Goal: Task Accomplishment & Management: Use online tool/utility

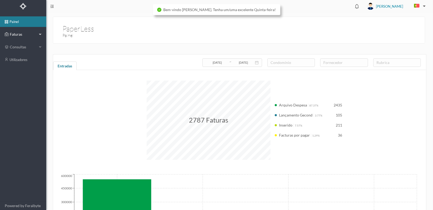
click at [13, 34] on span "Faturas" at bounding box center [22, 34] width 29 height 5
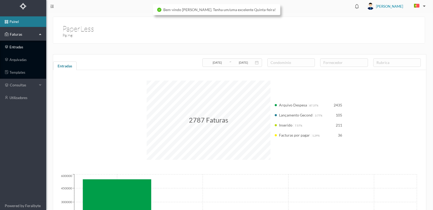
click at [14, 46] on link "entradas" at bounding box center [23, 47] width 46 height 11
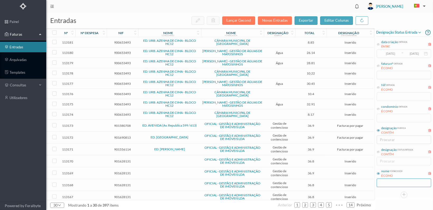
click at [391, 184] on input "text" at bounding box center [404, 183] width 54 height 8
type input "OFICIAL"
click at [378, 109] on icon at bounding box center [378, 108] width 3 height 3
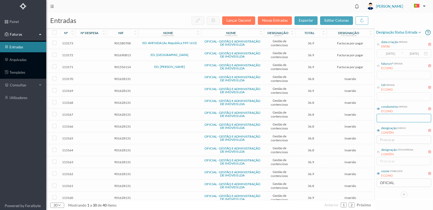
click at [386, 120] on input "text" at bounding box center [404, 118] width 54 height 8
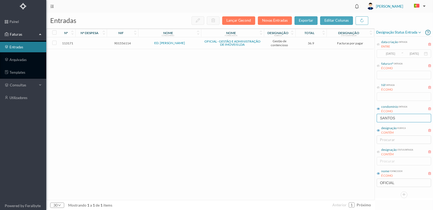
type input "SANTOS"
click at [117, 43] on span "901556114" at bounding box center [122, 43] width 29 height 4
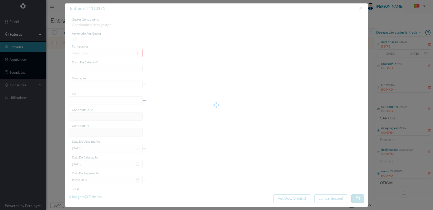
type input "FT 2025A1/4255"
type input "ESTUDO SOBRE A DÍVIDA DA FRACÇÃO H"
type input "901556114"
type input "[DATE]"
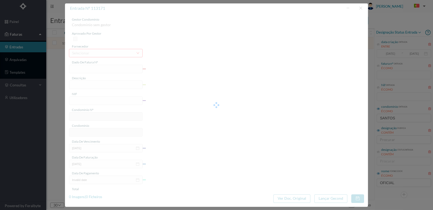
type input "[DATE]"
type input "36.90"
type input "94"
type input "ED. [PERSON_NAME]"
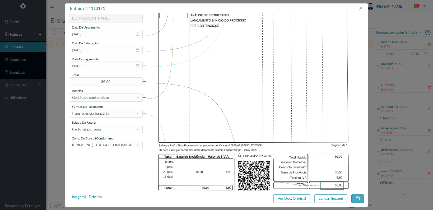
scroll to position [132, 0]
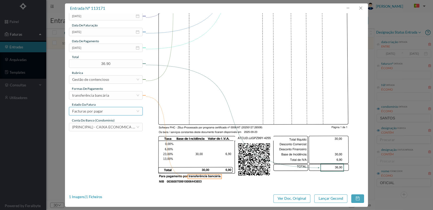
click at [115, 110] on div "Facturas por pagar" at bounding box center [104, 111] width 64 height 8
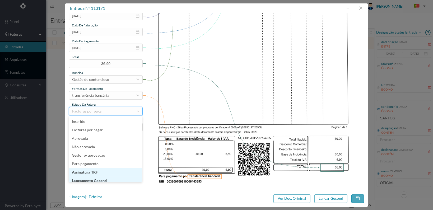
scroll to position [3, 0]
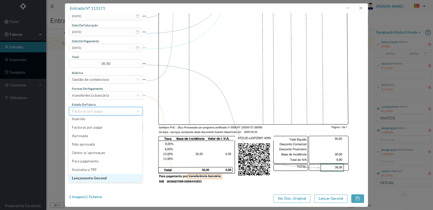
click at [114, 178] on li "Lançamento Gecond" at bounding box center [105, 178] width 73 height 8
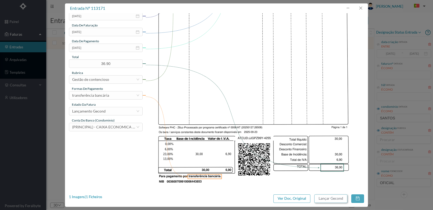
click at [322, 195] on button "Lançar Gecond" at bounding box center [330, 198] width 33 height 8
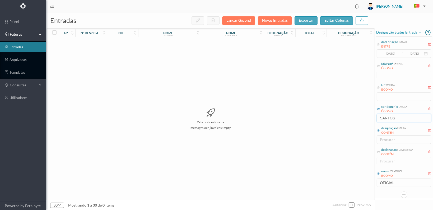
drag, startPoint x: 405, startPoint y: 117, endPoint x: 363, endPoint y: 116, distance: 41.7
click at [363, 116] on div "entradas Lançar Gecond Novas Entradas exportar editar colunas nº nº despesa nif…" at bounding box center [239, 111] width 387 height 197
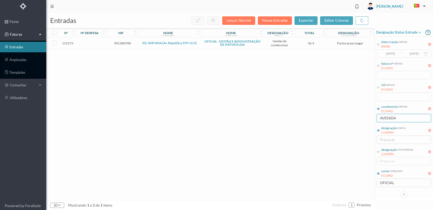
type input "AVENIDA"
click at [121, 43] on span "901580708" at bounding box center [122, 43] width 29 height 4
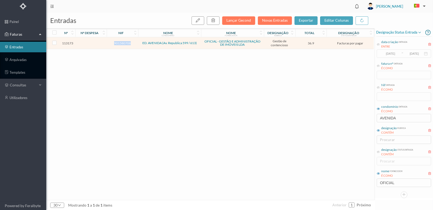
click at [121, 43] on span "901580708" at bounding box center [122, 43] width 29 height 4
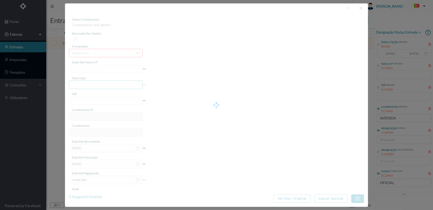
type input "FT 2025A1/4257"
type input "ESTUDO SOBRE A DÍVIDA DA FRACÇÃO V"
type input "901580708"
type input "[DATE]"
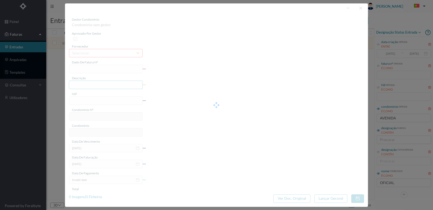
type input "[DATE]"
type input "36.90"
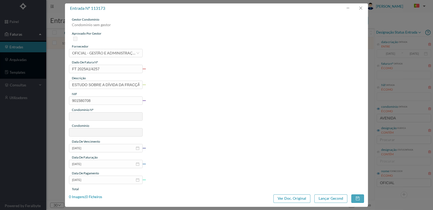
type input "503"
type input "ED. AVENIDA (Av. Republica 599 / 613)"
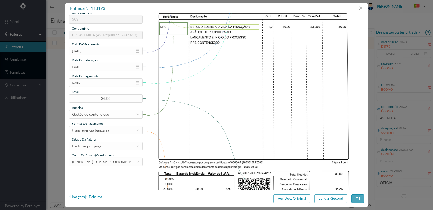
scroll to position [138, 0]
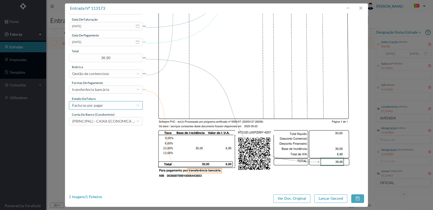
click at [128, 103] on div "Facturas por pagar" at bounding box center [104, 105] width 64 height 8
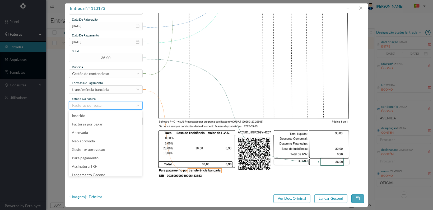
scroll to position [11, 0]
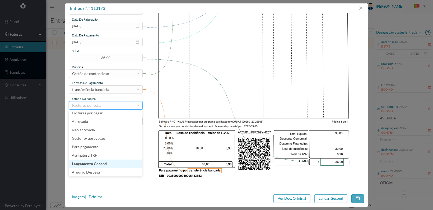
click at [116, 162] on li "Lançamento Gecond" at bounding box center [105, 164] width 73 height 8
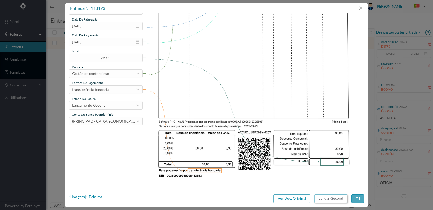
click at [331, 198] on button "Lançar Gecond" at bounding box center [330, 198] width 33 height 8
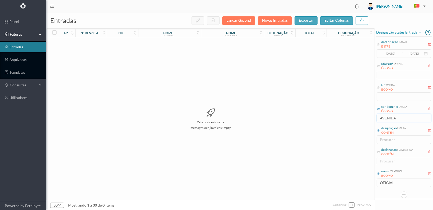
drag, startPoint x: 400, startPoint y: 119, endPoint x: 357, endPoint y: 115, distance: 43.5
click at [358, 115] on div "entradas Lançar Gecond Novas Entradas exportar editar colunas nº nº despesa nif…" at bounding box center [239, 111] width 387 height 197
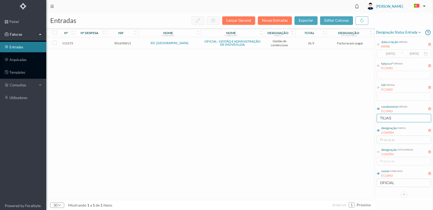
type input "TILIAS"
click at [124, 44] on span "901690813" at bounding box center [122, 43] width 29 height 4
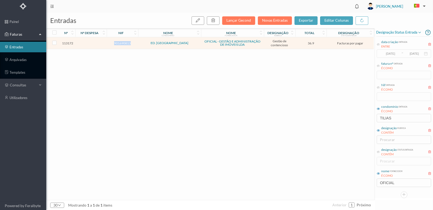
click at [124, 43] on span "901690813" at bounding box center [122, 43] width 29 height 4
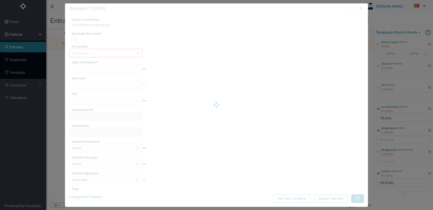
type input "FT 2025A1/4256"
type input "ESTUDO SOBRE A DÍVIDA DA FRACÇÃO O"
type input "901690813"
type input "[DATE]"
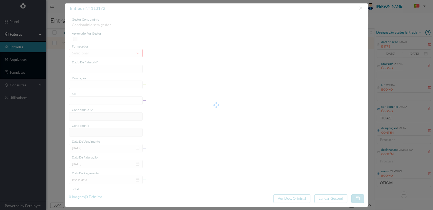
type input "[DATE]"
type input "36.90"
type input "784"
type input "ED. [GEOGRAPHIC_DATA]"
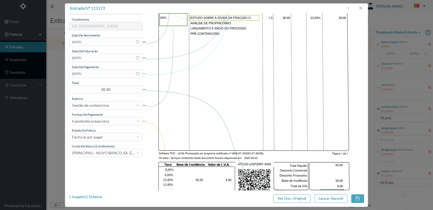
scroll to position [138, 0]
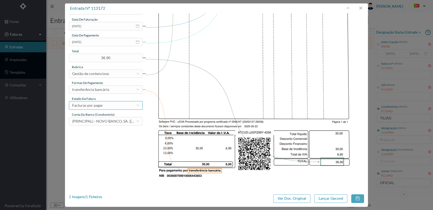
click at [130, 103] on div "Facturas por pagar" at bounding box center [104, 105] width 64 height 8
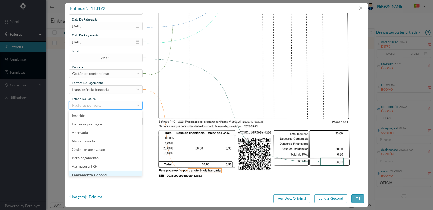
scroll to position [3, 0]
click at [108, 171] on li "Lançamento Gecond" at bounding box center [105, 172] width 73 height 8
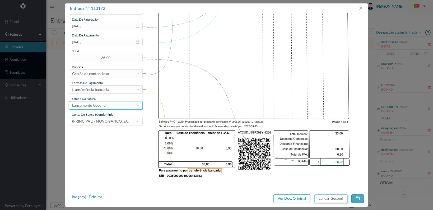
click at [322, 197] on button "Lançar Gecond" at bounding box center [330, 198] width 33 height 8
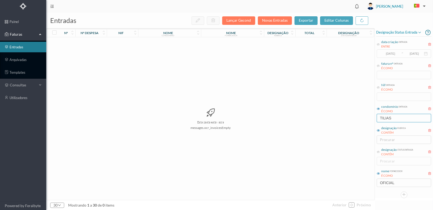
drag, startPoint x: 399, startPoint y: 117, endPoint x: 347, endPoint y: 116, distance: 52.3
click at [347, 116] on div "entradas Lançar Gecond Novas Entradas exportar editar colunas nº nº despesa nif…" at bounding box center [239, 111] width 387 height 197
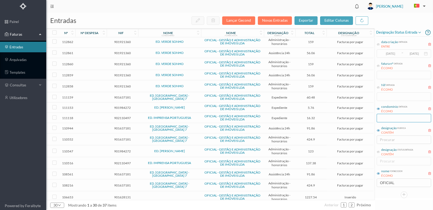
scroll to position [173, 0]
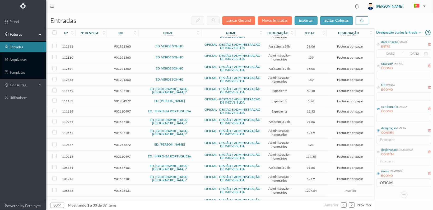
click at [122, 99] on span "901984272" at bounding box center [122, 101] width 29 height 4
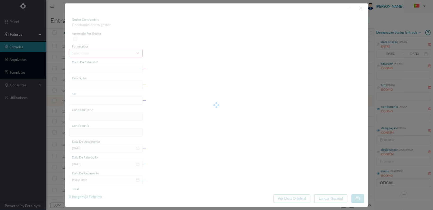
type input "FT 2025A1/4103"
type input "Expediente Geral 3º Trimestre"
type input "901984272"
type input "[DATE]"
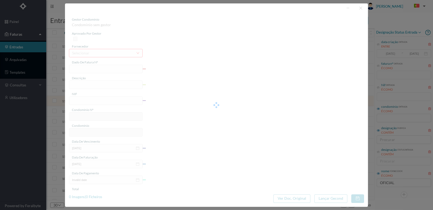
type input "[DATE]"
type input "5.76"
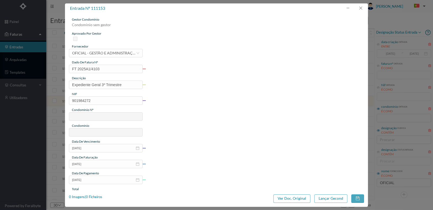
type input "720"
type input "ED. [PERSON_NAME]"
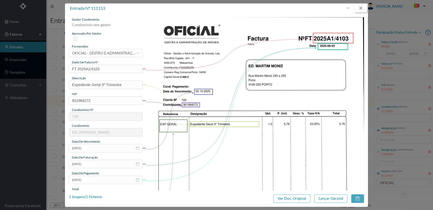
click at [362, 7] on button "button" at bounding box center [360, 8] width 13 height 8
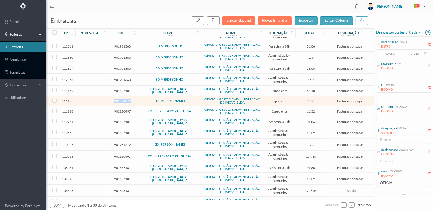
click at [183, 29] on div "nome condomínio" at bounding box center [169, 33] width 63 height 9
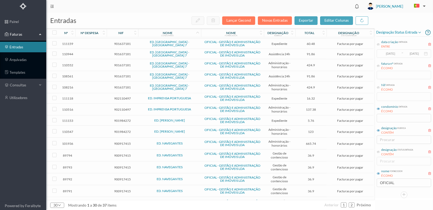
scroll to position [176, 0]
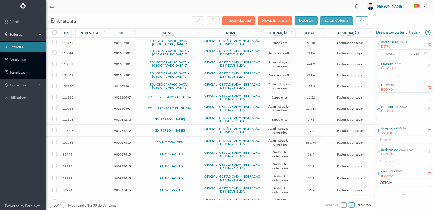
click at [352, 204] on link "2" at bounding box center [351, 205] width 5 height 8
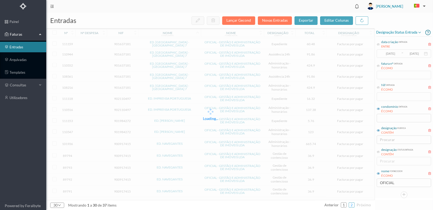
scroll to position [0, 0]
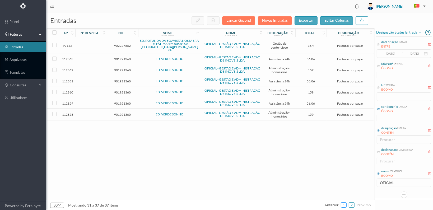
drag, startPoint x: 345, startPoint y: 204, endPoint x: 339, endPoint y: 200, distance: 7.2
click at [343, 203] on link "1" at bounding box center [343, 205] width 5 height 8
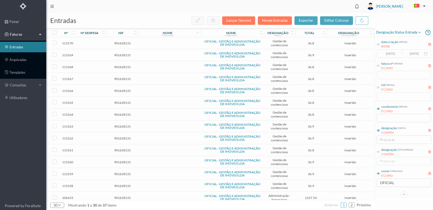
drag, startPoint x: 328, startPoint y: 107, endPoint x: 334, endPoint y: 106, distance: 6.5
click at [328, 109] on td "Inserido" at bounding box center [349, 115] width 47 height 12
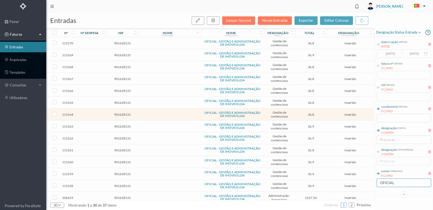
drag, startPoint x: 401, startPoint y: 183, endPoint x: 359, endPoint y: 174, distance: 43.2
click at [359, 177] on div "entradas Lançar Gecond Novas Entradas exportar editar colunas nº nº despesa nif…" at bounding box center [239, 111] width 387 height 197
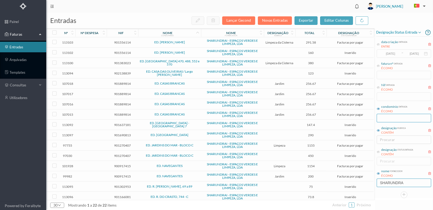
type input "SHARUNDRA"
click at [384, 114] on input "text" at bounding box center [404, 118] width 54 height 8
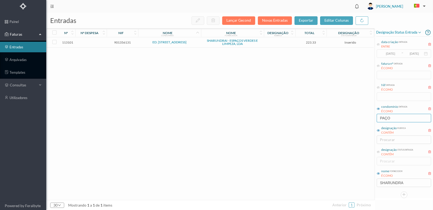
type input "PAÇO"
click at [119, 40] on td "901356131" at bounding box center [122, 42] width 31 height 10
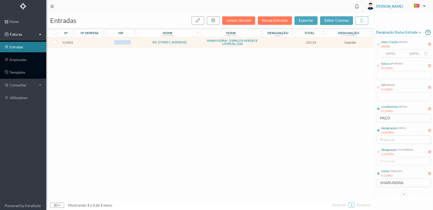
click at [119, 40] on td "901356131" at bounding box center [122, 42] width 31 height 10
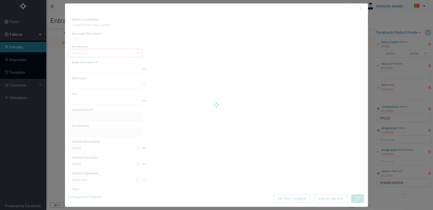
type input "FT 2025A1/1317"
type input "Jardinagem"
type input "901356131"
type input "[DATE]"
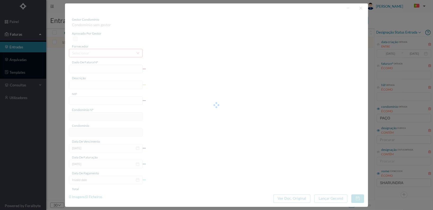
type input "[DATE]"
type input "223.33"
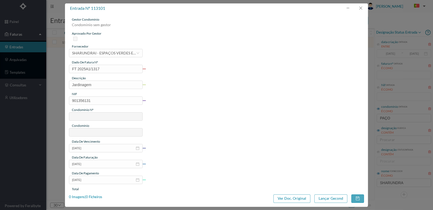
type input "78"
type input "ED. [STREET_ADDRESS]"
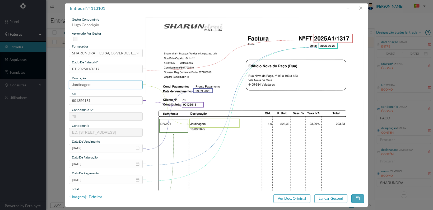
drag, startPoint x: 92, startPoint y: 86, endPoint x: 23, endPoint y: 80, distance: 69.2
click at [23, 80] on div "entrada nº 113101 gestor condomínio [PERSON_NAME] aprovado por gestor fornecedo…" at bounding box center [216, 105] width 433 height 210
click at [126, 127] on div "gestor condomínio [PERSON_NAME] aprovado por gestor fornecedor selecionar SHARU…" at bounding box center [106, 140] width 74 height 246
click at [96, 83] on input "Jardinagem" at bounding box center [106, 85] width 74 height 8
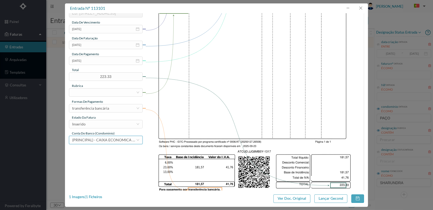
scroll to position [132, 0]
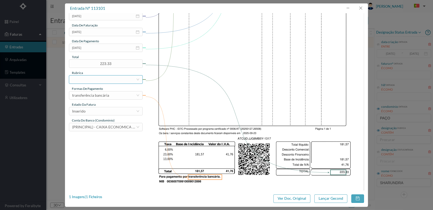
type input "Jardinagem [DATE]"
click at [112, 81] on div at bounding box center [104, 80] width 64 height 8
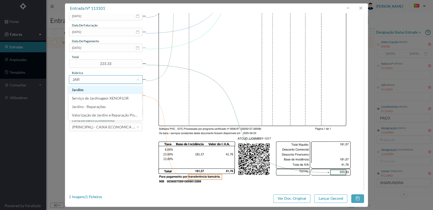
type input "JARD"
click at [85, 91] on li "Jardim" at bounding box center [105, 90] width 73 height 8
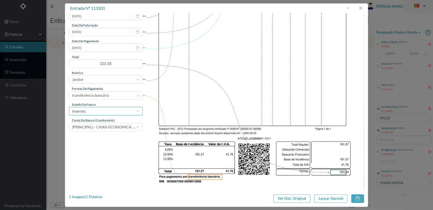
click at [115, 112] on div "Inserido" at bounding box center [104, 111] width 64 height 8
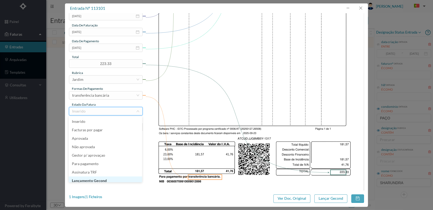
scroll to position [3, 0]
click at [112, 178] on li "Lançamento Gecond" at bounding box center [105, 178] width 73 height 8
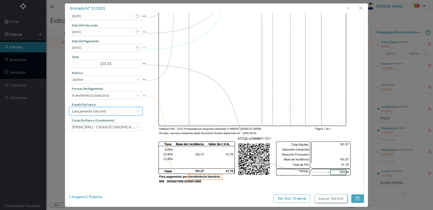
click at [331, 198] on button "Lançar Gecond" at bounding box center [330, 198] width 33 height 8
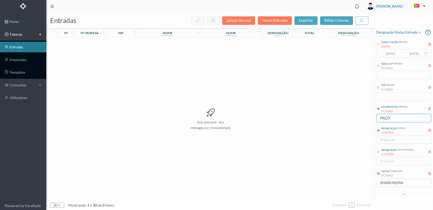
drag, startPoint x: 394, startPoint y: 116, endPoint x: 358, endPoint y: 114, distance: 36.3
click at [359, 114] on div "entradas Lançar Gecond Novas Entradas exportar editar colunas nº nº despesa nif…" at bounding box center [239, 111] width 387 height 197
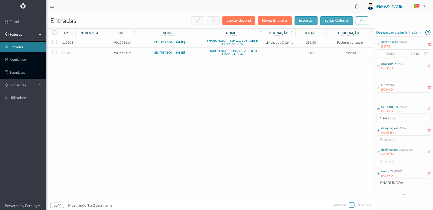
type input "SANTOS"
click at [120, 53] on span "901556114" at bounding box center [122, 53] width 29 height 4
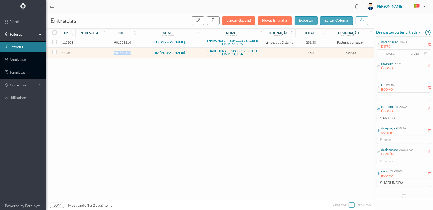
click at [120, 53] on span "901556114" at bounding box center [122, 53] width 29 height 4
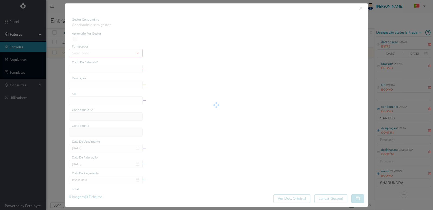
type input "FT 2025A1/1318"
type input "Lavagem mecânica de garagem"
type input "901556114"
type input "[DATE]"
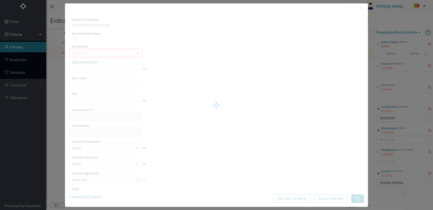
type input "[DATE]"
type input "160.00"
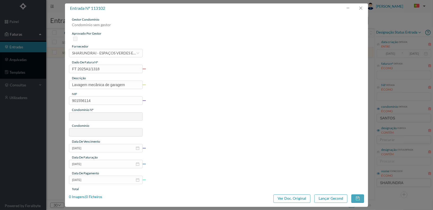
type input "94"
type input "ED. [PERSON_NAME]"
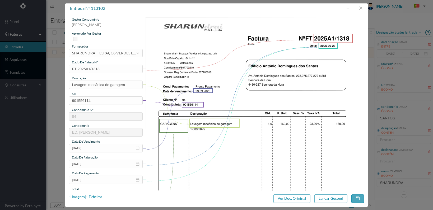
scroll to position [106, 0]
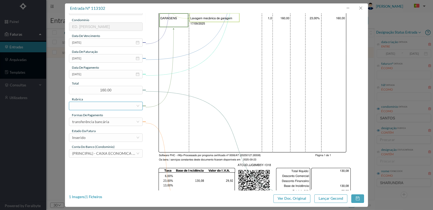
click at [85, 103] on div at bounding box center [104, 106] width 64 height 8
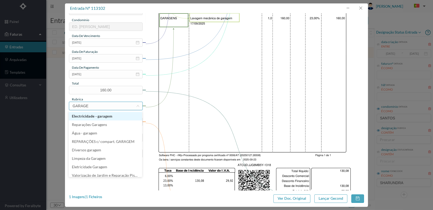
type input "GARAGEM"
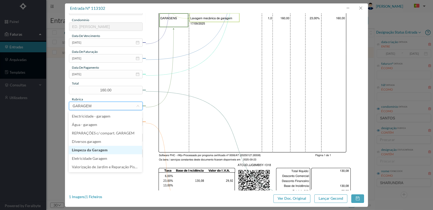
click at [78, 149] on li "Limpeza da Garagem" at bounding box center [105, 150] width 73 height 8
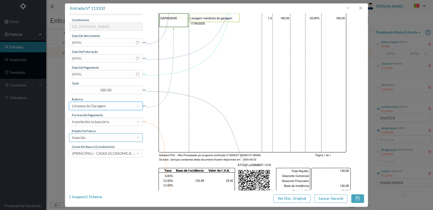
click at [102, 139] on div "Inserido" at bounding box center [104, 138] width 64 height 8
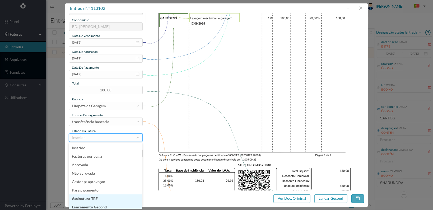
scroll to position [3, 0]
click at [104, 204] on li "Lançamento Gecond" at bounding box center [105, 204] width 73 height 8
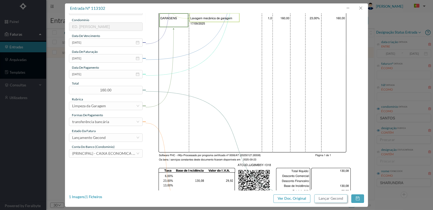
click at [332, 200] on button "Lançar Gecond" at bounding box center [330, 198] width 33 height 8
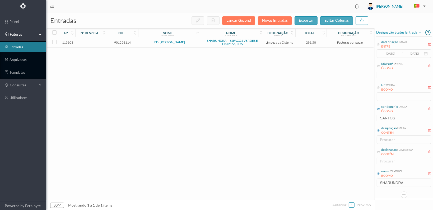
click at [119, 41] on span "901556114" at bounding box center [122, 42] width 29 height 4
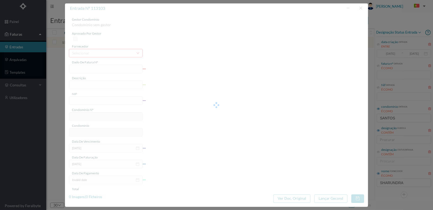
type input "FT 2025A1/1319"
type input "Higienização e análise das cisternas"
type input "901556114"
type input "[DATE]"
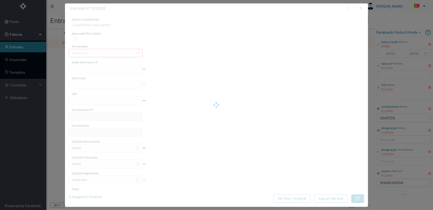
type input "[DATE]"
type input "291.58"
type input "94"
type input "ED. [PERSON_NAME]"
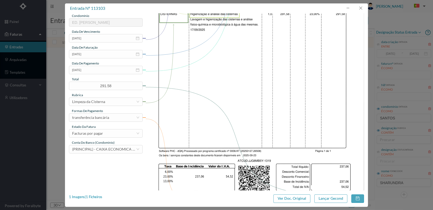
scroll to position [132, 0]
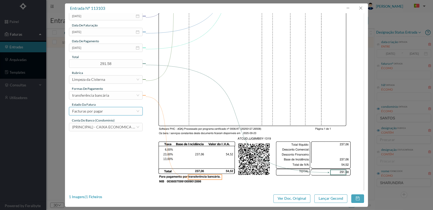
click at [126, 111] on div "Facturas por pagar" at bounding box center [104, 111] width 64 height 8
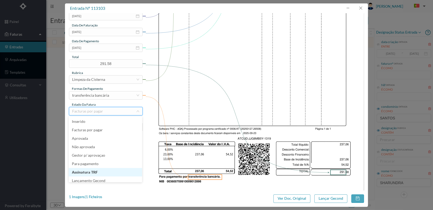
scroll to position [11, 0]
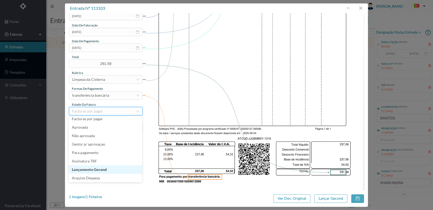
click at [117, 168] on li "Lançamento Gecond" at bounding box center [105, 169] width 73 height 8
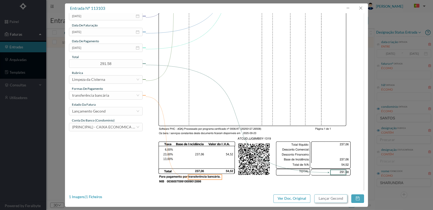
click at [322, 198] on button "Lançar Gecond" at bounding box center [330, 198] width 33 height 8
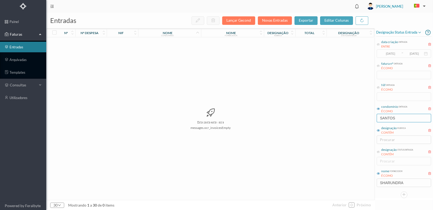
drag, startPoint x: 402, startPoint y: 120, endPoint x: 353, endPoint y: 116, distance: 49.0
click at [353, 116] on div "entradas Lançar Gecond Novas Entradas exportar editar colunas nº nº despesa nif…" at bounding box center [239, 111] width 387 height 197
type input "4"
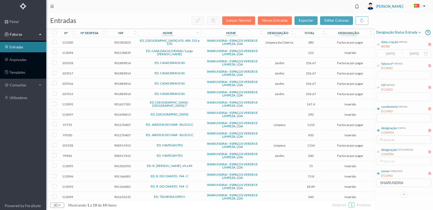
click at [185, 30] on div "nome condomínio" at bounding box center [169, 32] width 63 height 7
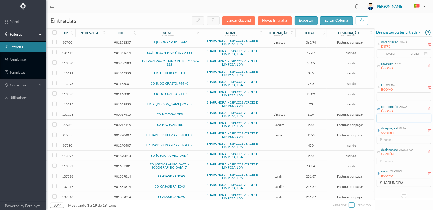
click at [387, 120] on input "text" at bounding box center [404, 118] width 54 height 8
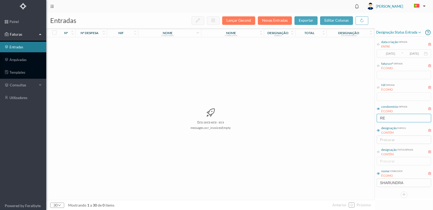
type input "R"
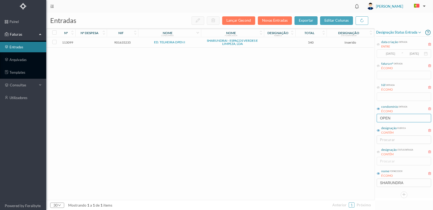
type input "OPEN"
click at [121, 41] on span "901635235" at bounding box center [122, 42] width 29 height 4
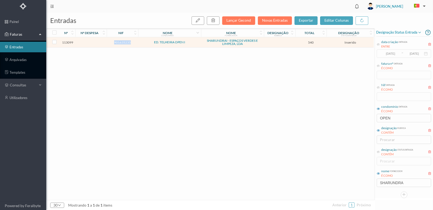
click at [120, 41] on span "901635235" at bounding box center [122, 42] width 29 height 4
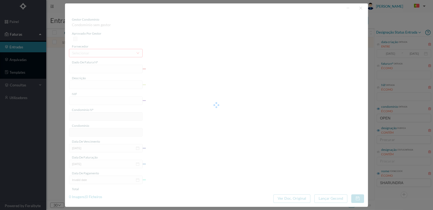
type input "FT 2025A1/1315"
type input "Lavagem campo ténis com máquina o"
type input "901635235"
type input "[DATE]"
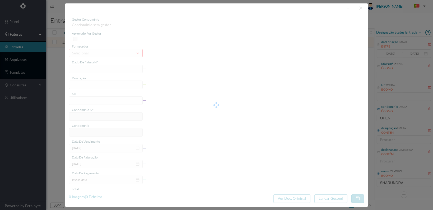
type input "[DATE]"
type input "540.00"
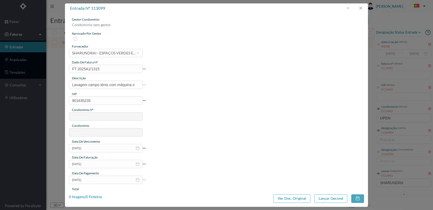
type input "605"
type input "ED. TELHEIRA OPEN I"
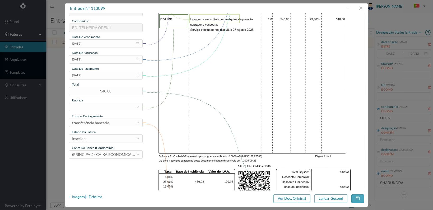
scroll to position [106, 0]
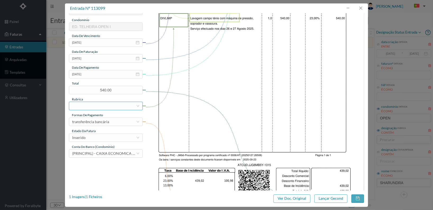
click at [118, 104] on div at bounding box center [104, 106] width 64 height 8
type input "OUTRO"
click at [105, 117] on li "Outros Serviços de Limpeza" at bounding box center [105, 116] width 73 height 8
click at [103, 137] on div "Inserido" at bounding box center [104, 138] width 64 height 8
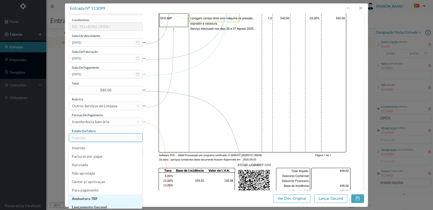
scroll to position [3, 0]
drag, startPoint x: 93, startPoint y: 203, endPoint x: 94, endPoint y: 199, distance: 4.6
click at [94, 203] on li "Lançamento Gecond" at bounding box center [105, 204] width 73 height 8
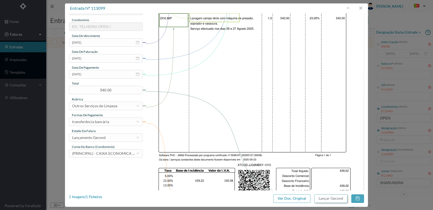
click at [332, 199] on button "Lançar Gecond" at bounding box center [330, 198] width 33 height 8
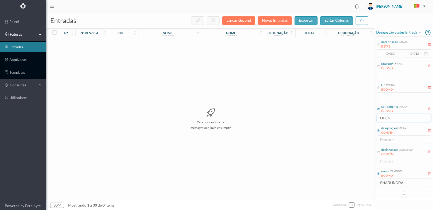
drag, startPoint x: 405, startPoint y: 119, endPoint x: 339, endPoint y: 116, distance: 65.6
click at [339, 118] on div "entradas Lançar Gecond Novas Entradas exportar editar colunas nº nº despesa nif…" at bounding box center [239, 111] width 387 height 197
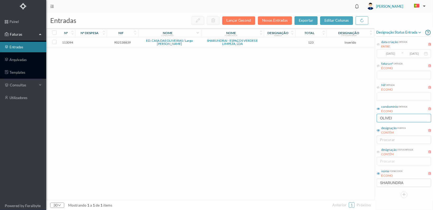
type input "OLIVEI"
click at [119, 41] on span "902138839" at bounding box center [122, 42] width 29 height 4
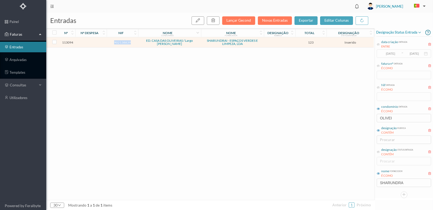
click at [119, 40] on span "902138839" at bounding box center [122, 42] width 29 height 4
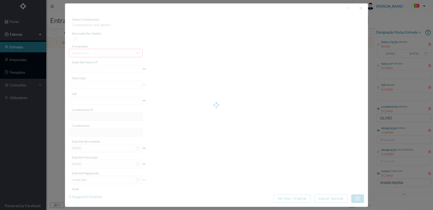
type input "FT 2025A1/1310"
type input "Limpeza e Remoção das ervas envol"
type input "902138839"
type input "[DATE]"
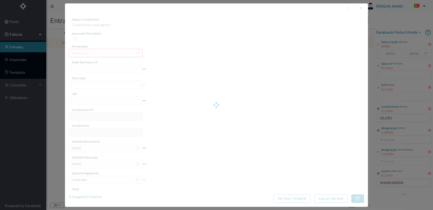
type input "[DATE]"
type input "123.00"
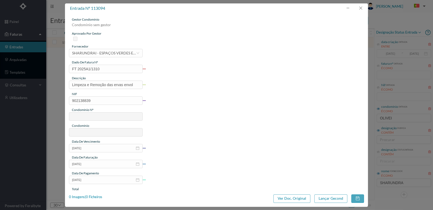
type input "649"
type input "ED. CASA DAS OLIVEIRAS / Largo [PERSON_NAME]"
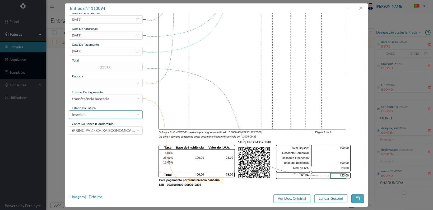
scroll to position [132, 0]
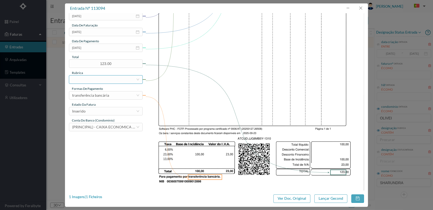
click at [86, 80] on div at bounding box center [104, 80] width 64 height 8
type input "OUTROS"
click at [87, 90] on li "Outros Serviços de Limpeza" at bounding box center [105, 90] width 73 height 8
click at [109, 109] on div "Inserido" at bounding box center [104, 111] width 64 height 8
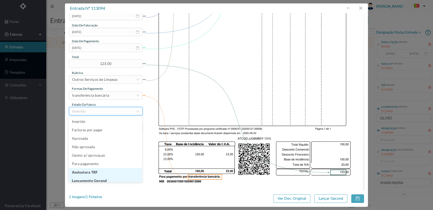
scroll to position [3, 0]
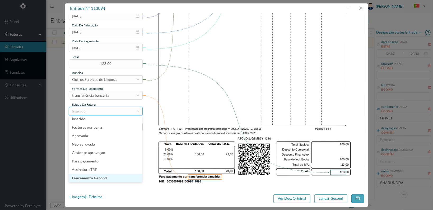
click at [106, 178] on li "Lançamento Gecond" at bounding box center [105, 178] width 73 height 8
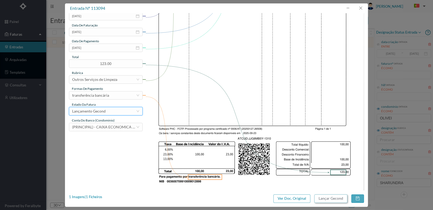
click at [336, 200] on button "Lançar Gecond" at bounding box center [330, 198] width 33 height 8
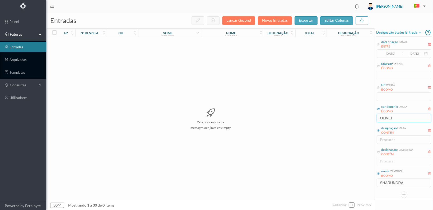
drag, startPoint x: 395, startPoint y: 119, endPoint x: 368, endPoint y: 118, distance: 26.4
click at [368, 118] on div "entradas Lançar Gecond Novas Entradas exportar editar colunas nº nº despesa nif…" at bounding box center [239, 111] width 387 height 197
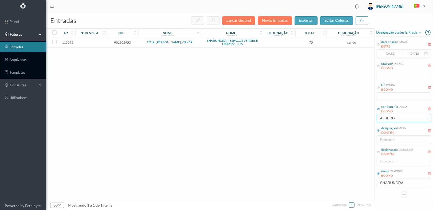
type input "ALBERG"
click at [123, 41] on span "901302953" at bounding box center [122, 42] width 29 height 4
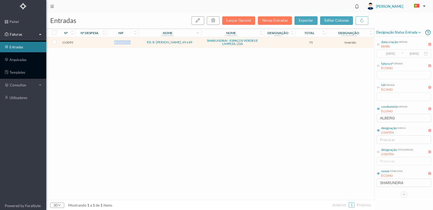
click at [123, 41] on span "901302953" at bounding box center [122, 42] width 29 height 4
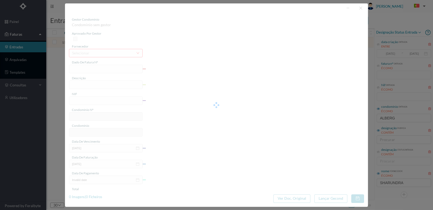
type input "FT 2025A1/1311"
type input "Jardinagem [DATE]"
type input "901302953"
type input "[DATE]"
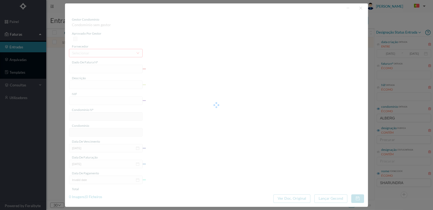
type input "[DATE]"
type input "75.00"
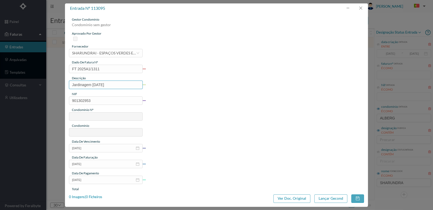
type input "710"
type input "ED. R. [PERSON_NAME], 69 a 89"
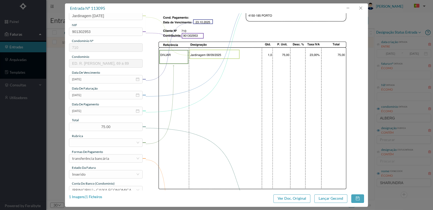
scroll to position [79, 0]
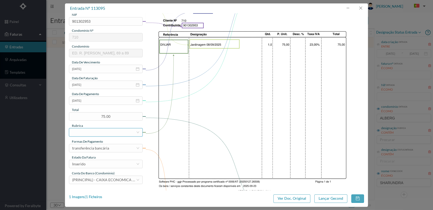
click at [118, 132] on div at bounding box center [104, 132] width 64 height 8
type input "JARDI"
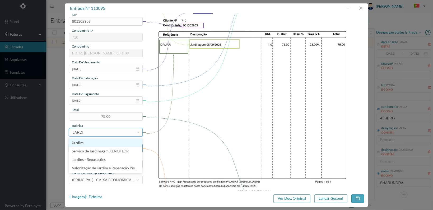
drag, startPoint x: 96, startPoint y: 142, endPoint x: 111, endPoint y: 149, distance: 16.4
click at [96, 142] on li "Jardim" at bounding box center [105, 142] width 73 height 8
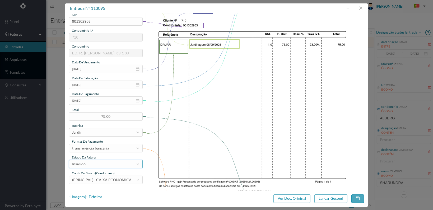
click at [118, 164] on div "Inserido" at bounding box center [104, 164] width 64 height 8
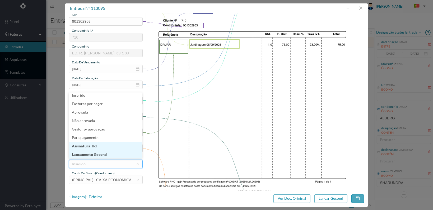
scroll to position [3, 0]
click at [109, 152] on li "Lançamento Gecond" at bounding box center [105, 154] width 73 height 8
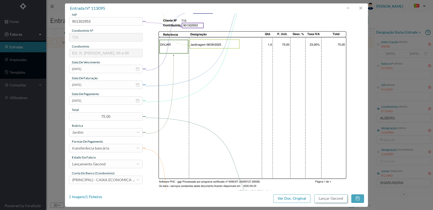
click at [329, 200] on button "Lançar Gecond" at bounding box center [330, 198] width 33 height 8
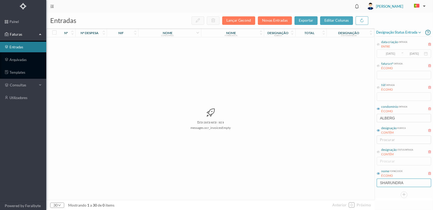
drag, startPoint x: 413, startPoint y: 184, endPoint x: 352, endPoint y: 183, distance: 61.0
click at [352, 183] on div "entradas Lançar Gecond Novas Entradas exportar editar colunas nº nº despesa nif…" at bounding box center [239, 111] width 387 height 197
drag, startPoint x: 400, startPoint y: 118, endPoint x: 377, endPoint y: 118, distance: 23.0
click at [377, 118] on input "ALBERG" at bounding box center [404, 118] width 54 height 8
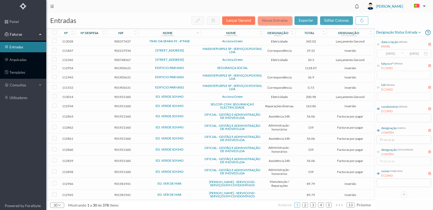
click at [282, 20] on button "Novas Entradas" at bounding box center [275, 20] width 34 height 8
click at [276, 20] on button "Novas Entradas" at bounding box center [275, 20] width 34 height 8
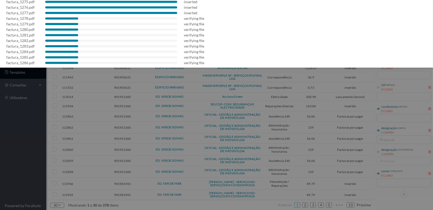
scroll to position [453, 0]
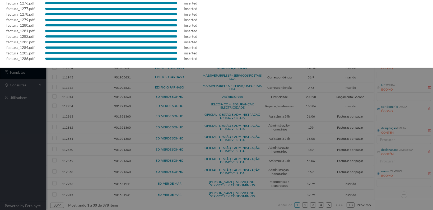
click at [233, 28] on div "factura_1281.pdf inserted" at bounding box center [216, 31] width 420 height 6
drag, startPoint x: 198, startPoint y: 83, endPoint x: 201, endPoint y: 83, distance: 3.7
click at [198, 83] on div at bounding box center [216, 105] width 433 height 210
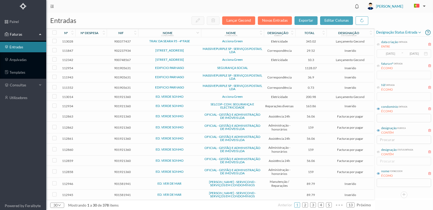
scroll to position [0, 0]
